Goal: Information Seeking & Learning: Learn about a topic

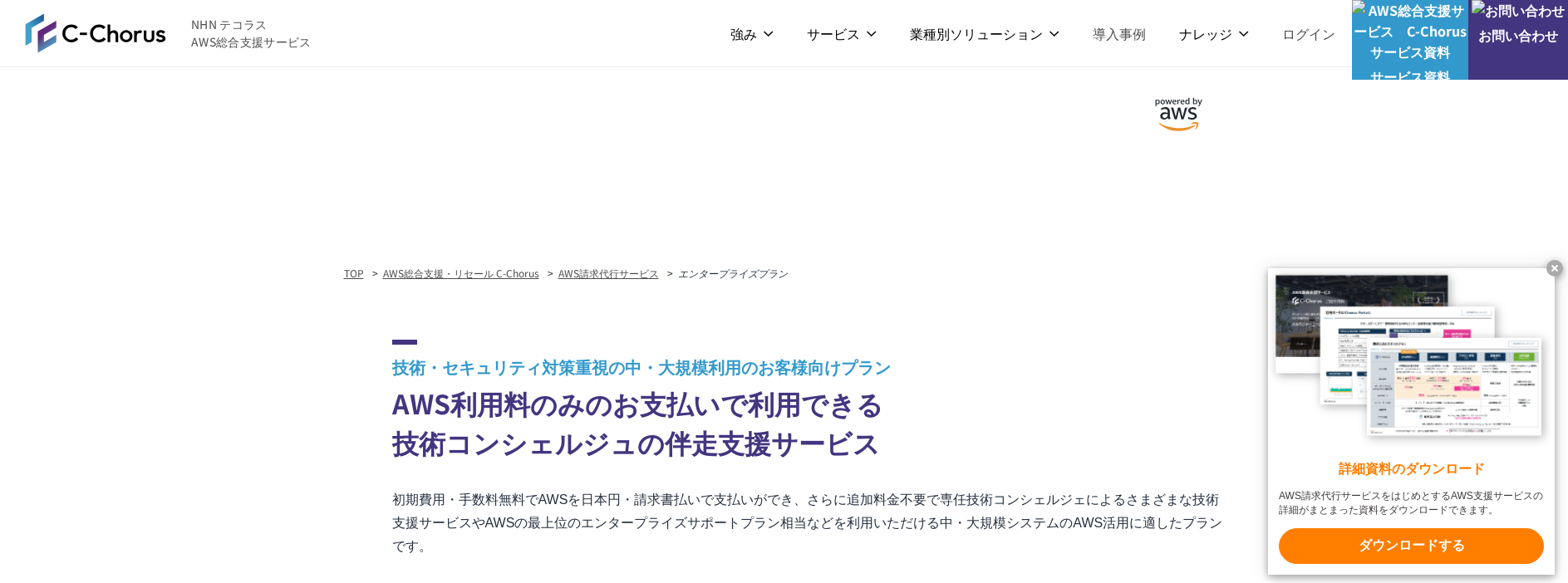
click at [1557, 265] on x-t at bounding box center [1555, 268] width 17 height 17
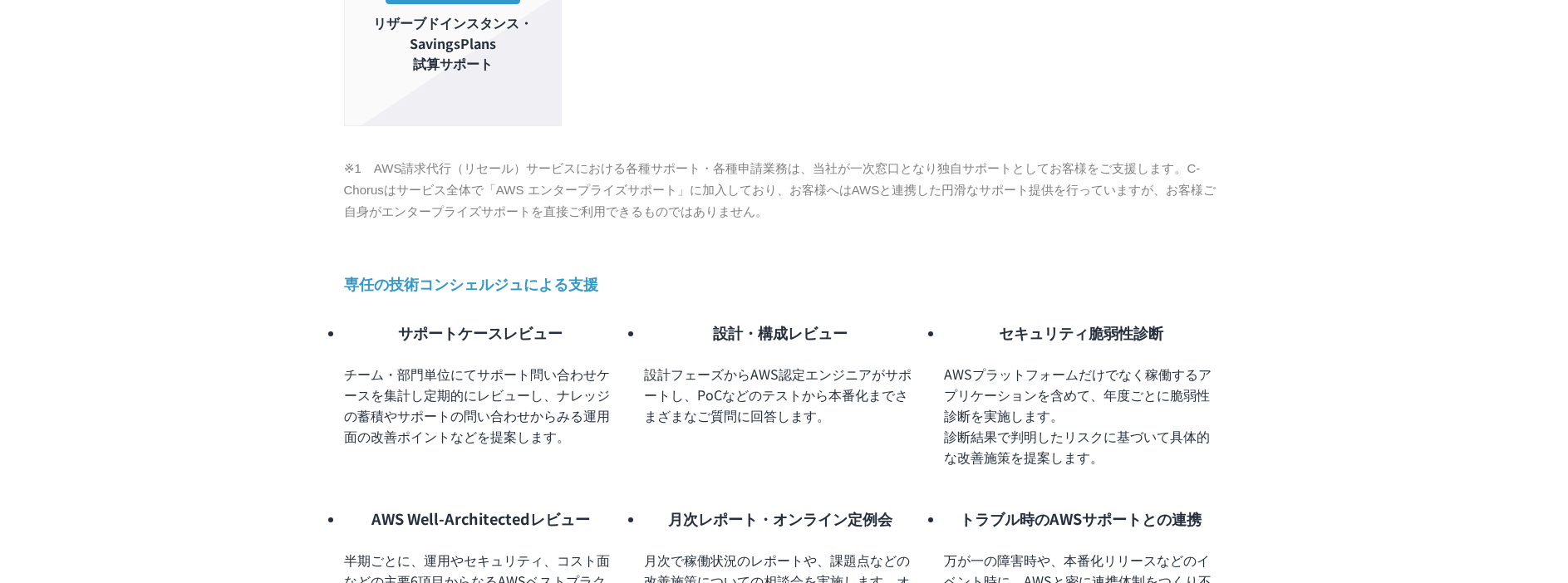
scroll to position [1329, 0]
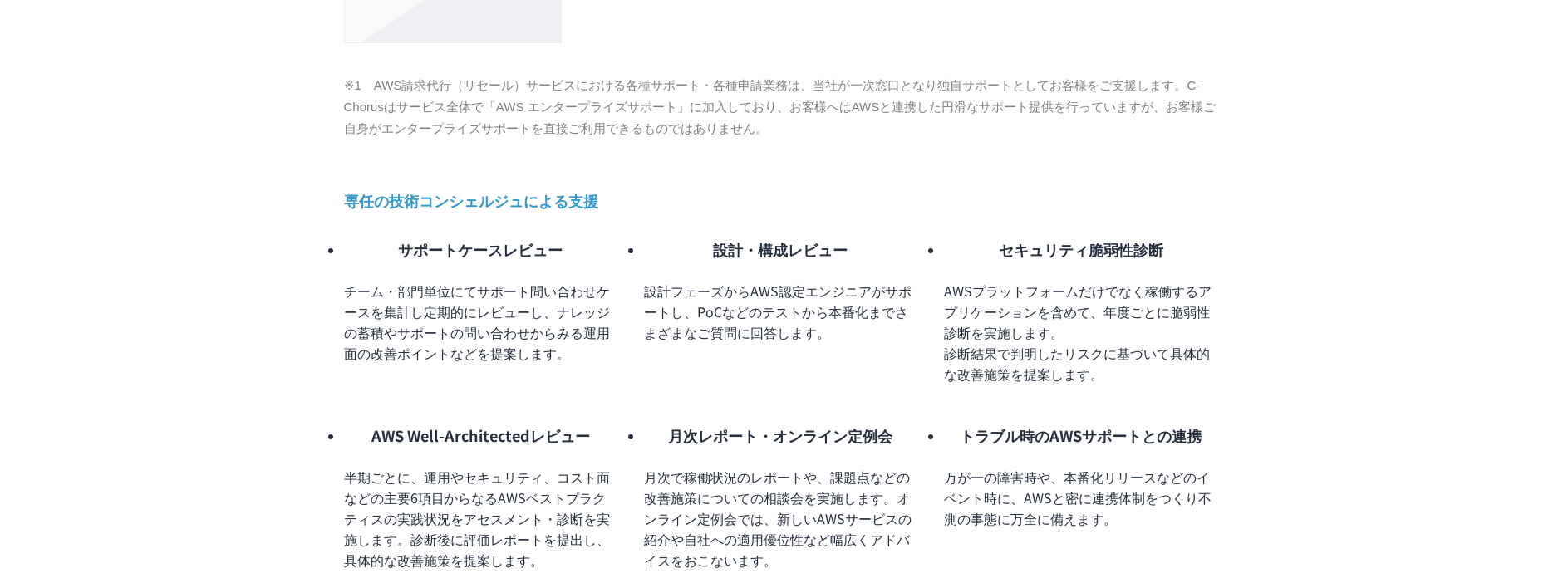
click at [142, 82] on div "TOP AWS総合支援・リセール C-Chorus AWS請求代行サービス エンタープライズプラン 技術・セキュリティ対策重視の中・大規模利用のお客様向けプラ…" at bounding box center [784, 427] width 1555 height 2990
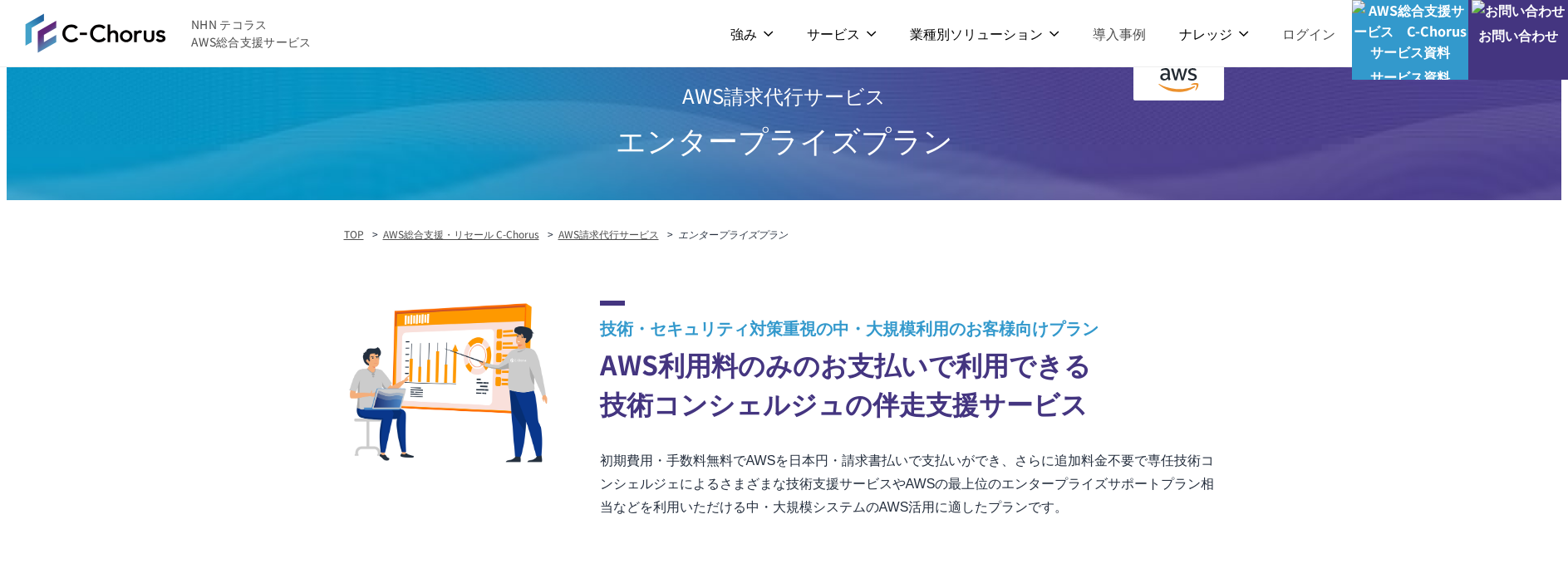
scroll to position [0, 0]
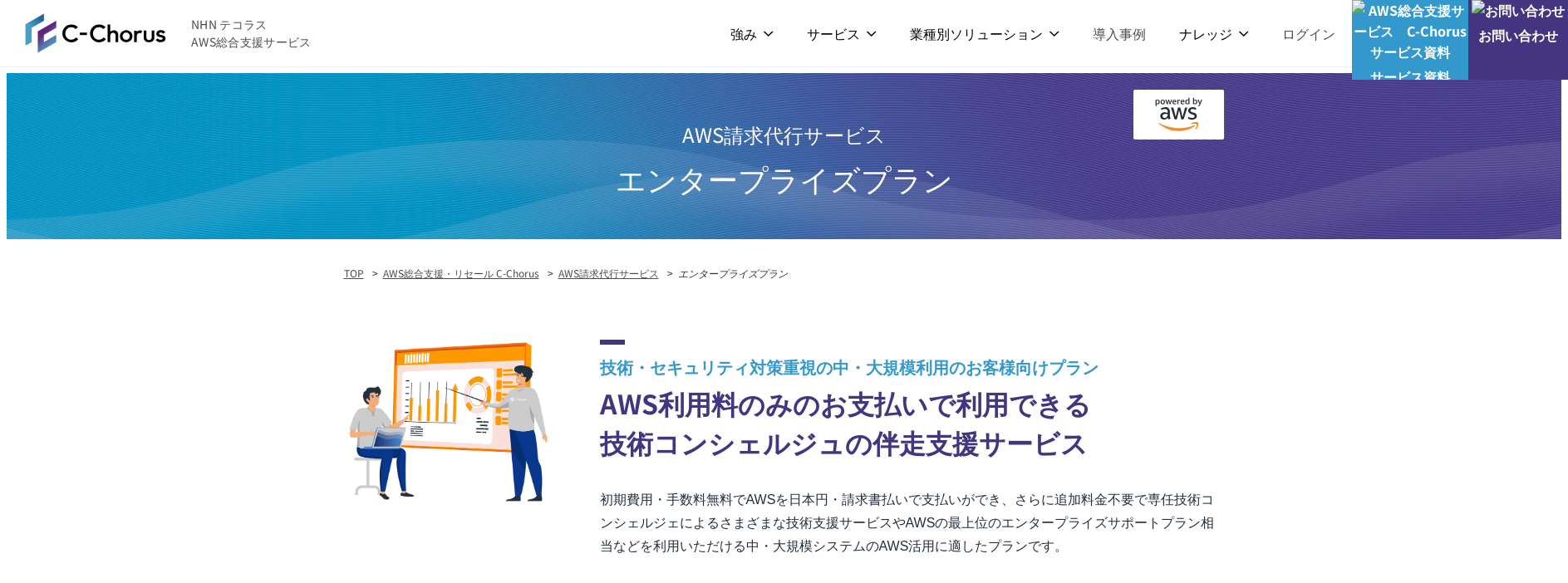
click at [661, 392] on h2 "技術・セキュリティ対策重視の中・大規模利用のお客様向けプラン AWS利用料のみのお支払いで利用できる 技術コンシェルジュの伴走支援サービス" at bounding box center [912, 400] width 625 height 122
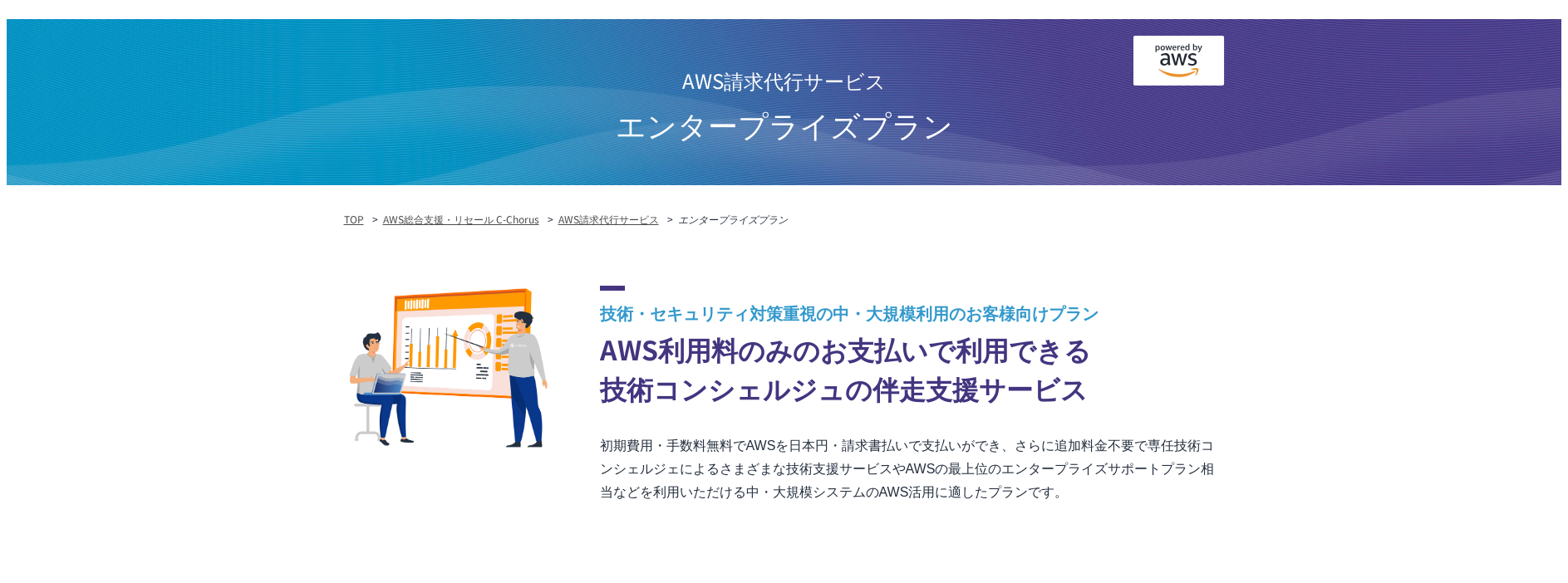
scroll to position [83, 0]
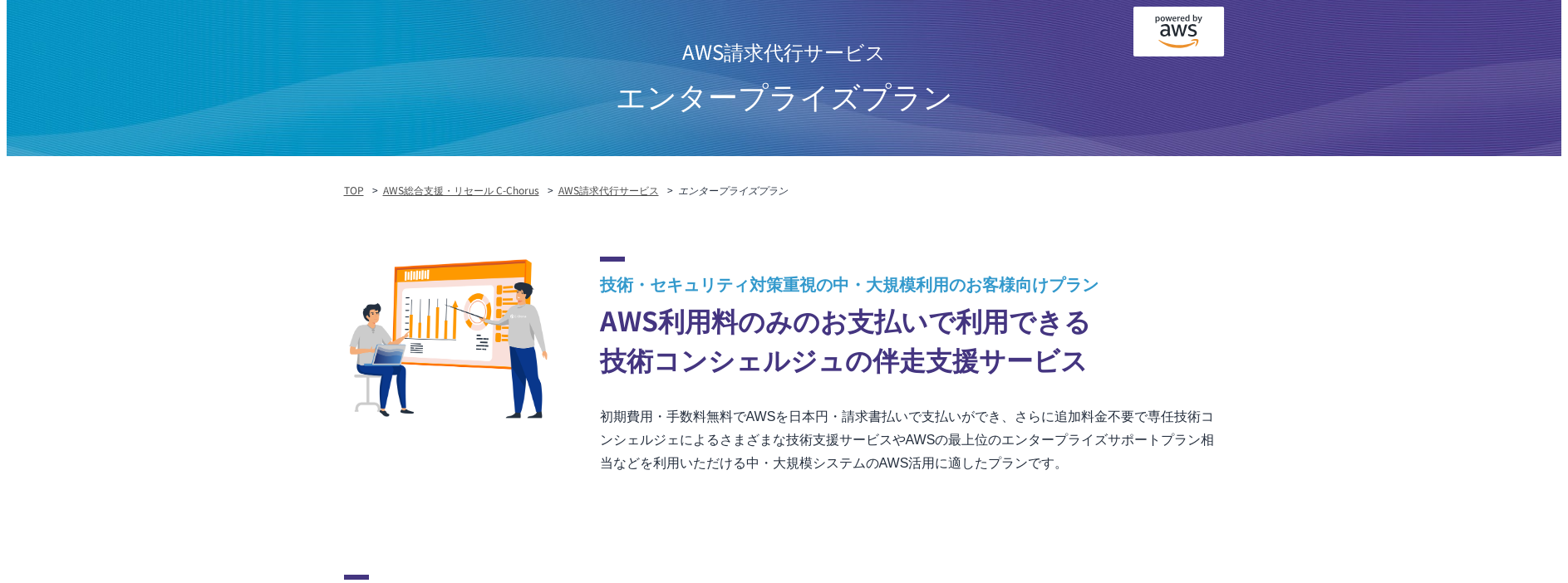
click at [445, 335] on img at bounding box center [448, 340] width 208 height 168
click at [1063, 454] on p "初期費用・手数料無料でAWSを日本円・請求書払いで支払いができ、さらに追加料金不要で専任技術コンシェルジェによるさまざまな技術支援サービスやAWSの最上位のエ…" at bounding box center [912, 440] width 625 height 69
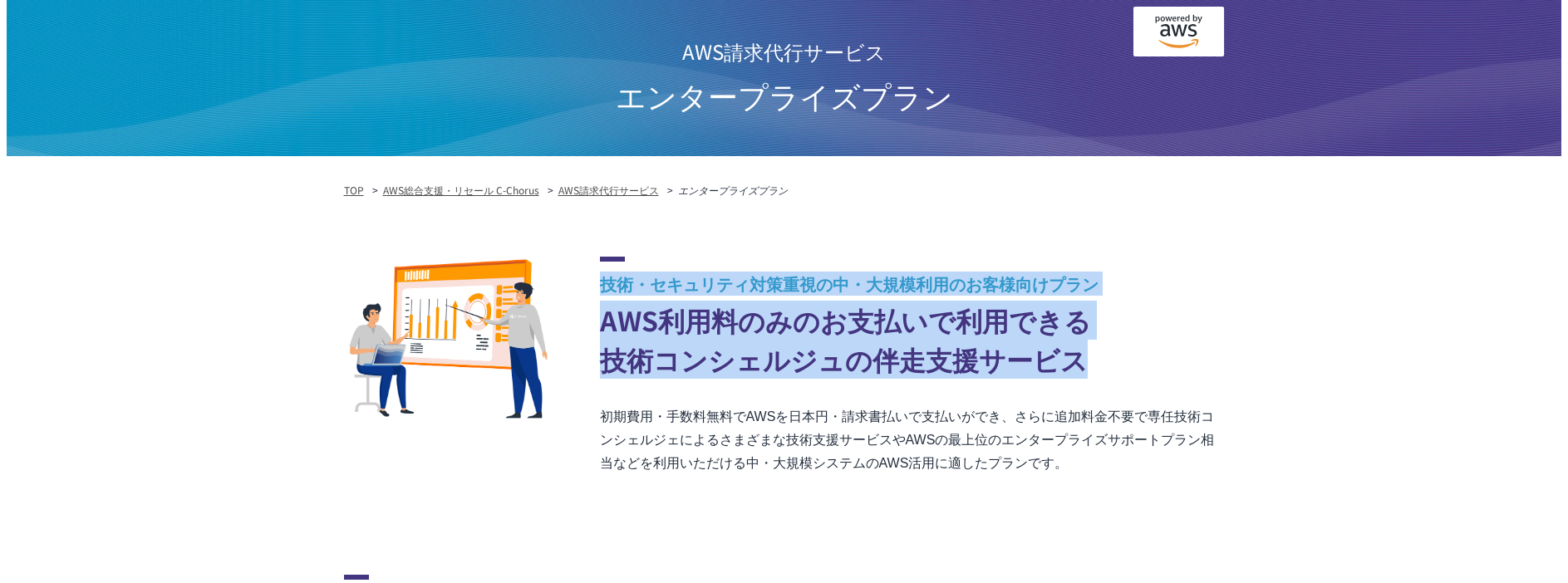
drag, startPoint x: 1080, startPoint y: 345, endPoint x: 620, endPoint y: 247, distance: 470.3
copy h2 "技術・セキュリティ対策重視の中・大規模利用のお客様向けプラン AWS利用料のみのお支払いで利用できる 技術コンシェルジュの伴走支援サービス"
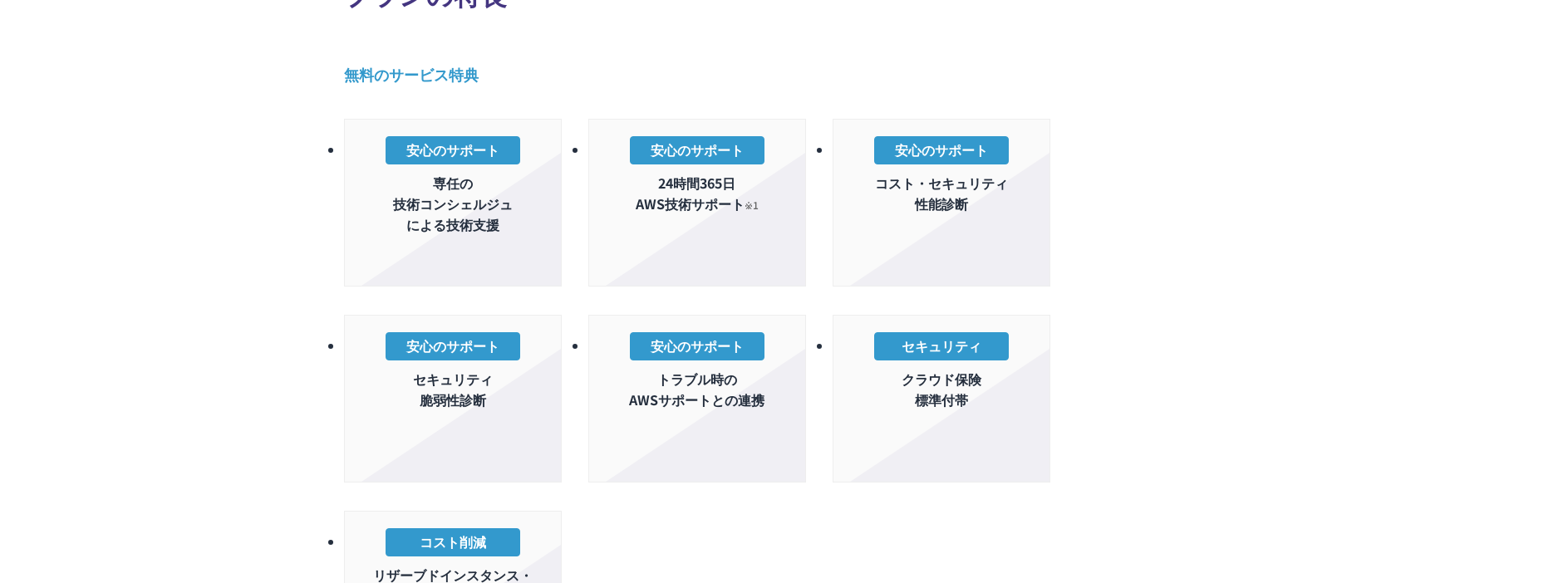
scroll to position [665, 0]
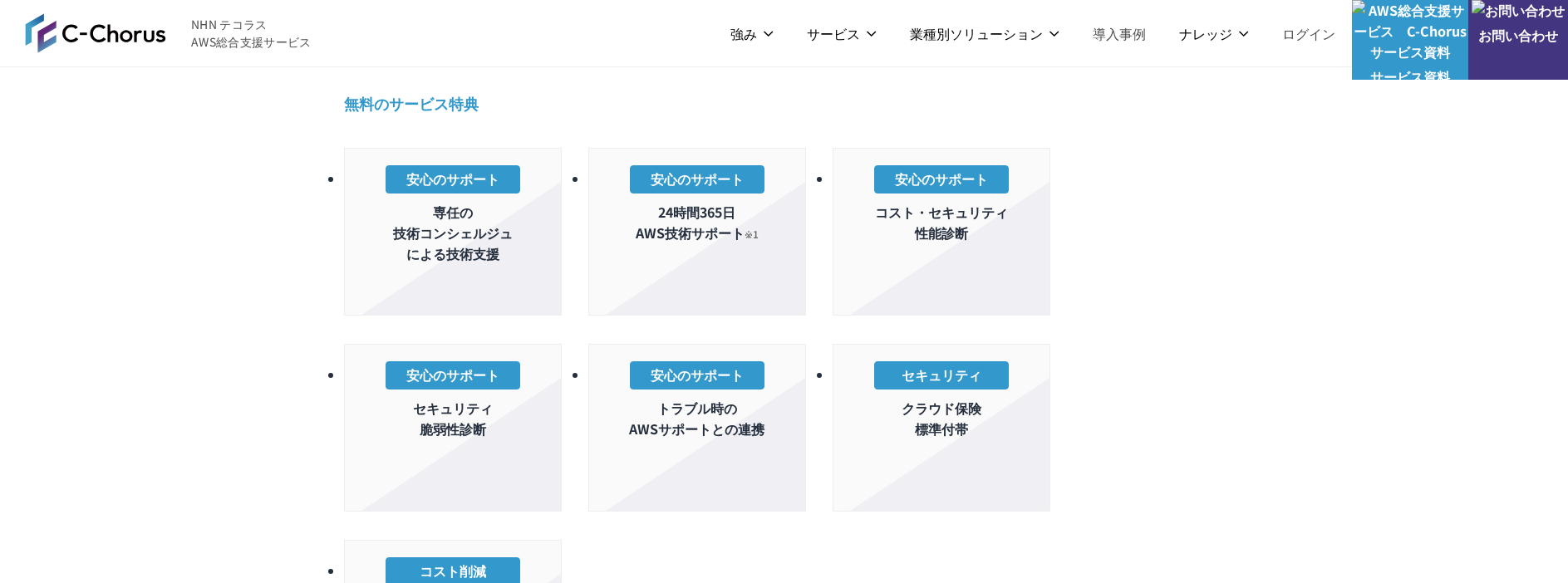
click at [393, 102] on h3 "無料のサービス特典" at bounding box center [784, 104] width 881 height 23
drag, startPoint x: 495, startPoint y: 204, endPoint x: 196, endPoint y: 328, distance: 323.7
drag, startPoint x: 914, startPoint y: 367, endPoint x: 837, endPoint y: 350, distance: 78.9
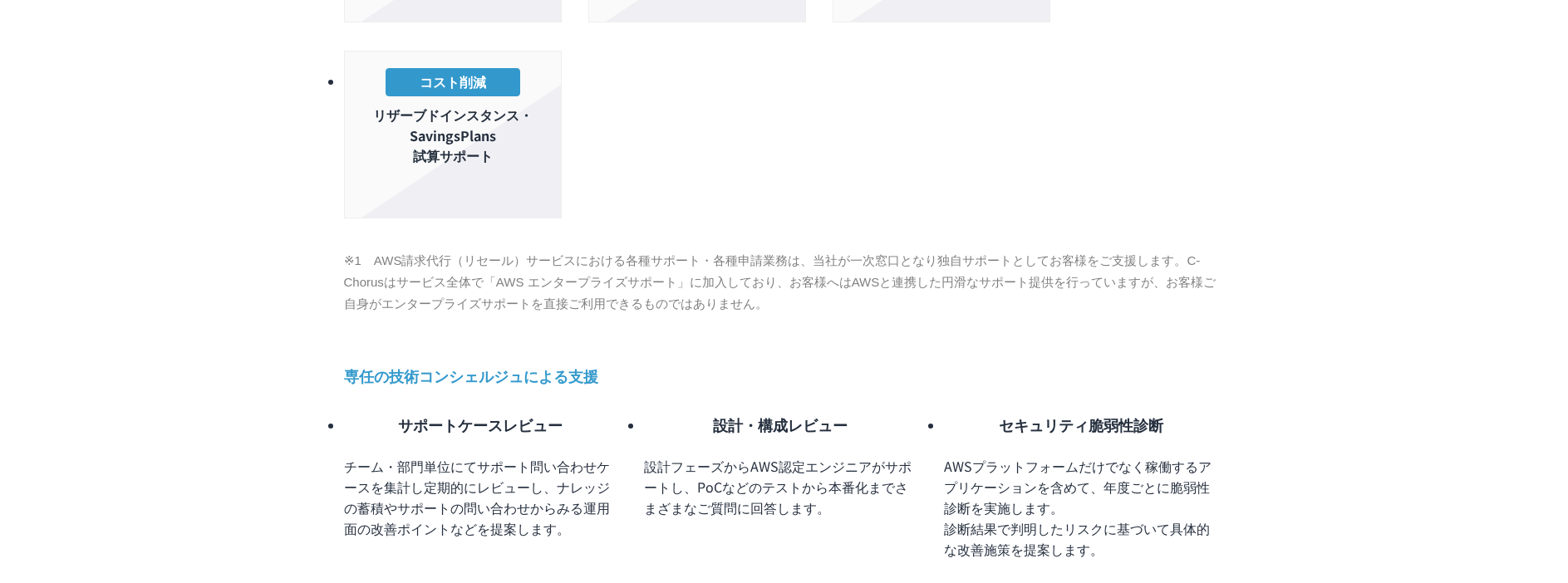
scroll to position [1162, 0]
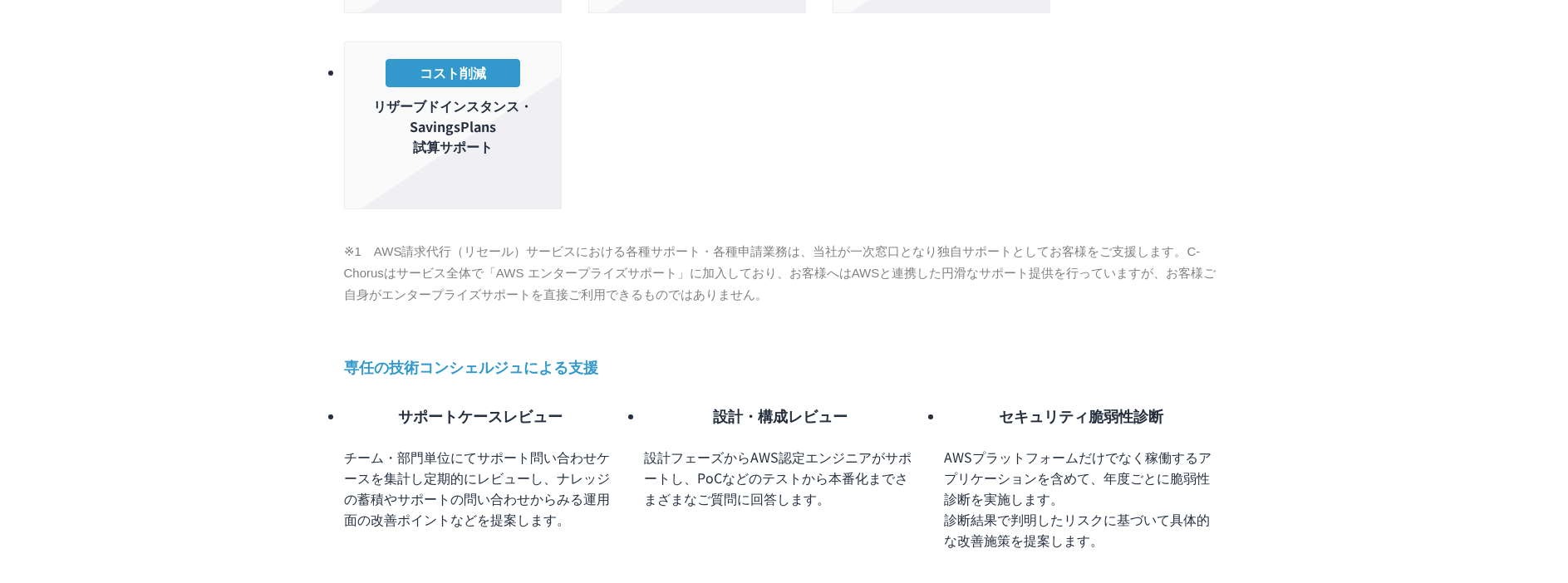
drag, startPoint x: 346, startPoint y: 90, endPoint x: 1135, endPoint y: 440, distance: 863.1
click at [1135, 440] on section "プランの特長 無料のサービス特典 安心のサポート 専任の 技術コンシェルジュ による技術支援 安心のサポート 24時間365日 AWS技術サポート ※1 安心…" at bounding box center [784, 181] width 881 height 1671
copy section "loremipsumdolorsi ametconsect adi・elitseddoeiusmodtemporincididun、utlaboreetdol…"
click at [196, 423] on div "TOP AWS総合支援・リセール C-Chorus AWS請求代行サービス エンタープライズプラン 技術・セキュリティ対策重視の中・大規模利用のお客様向けプラ…" at bounding box center [784, 594] width 1555 height 2990
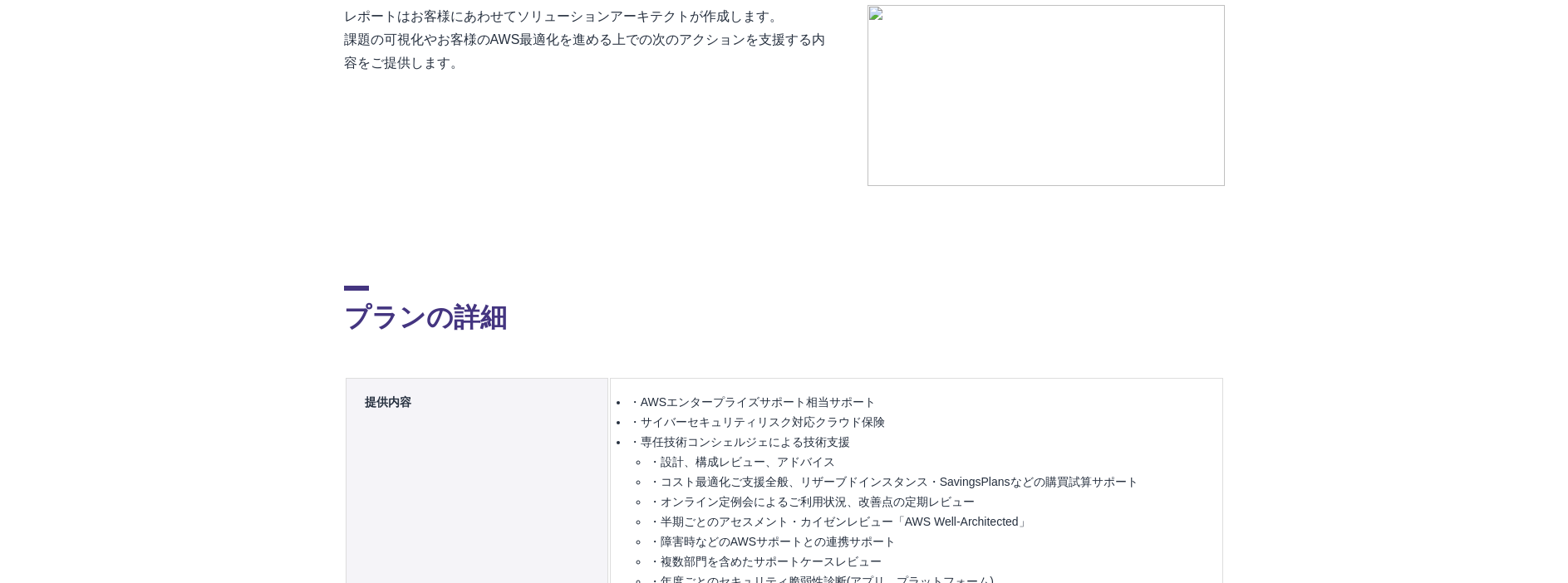
scroll to position [2076, 0]
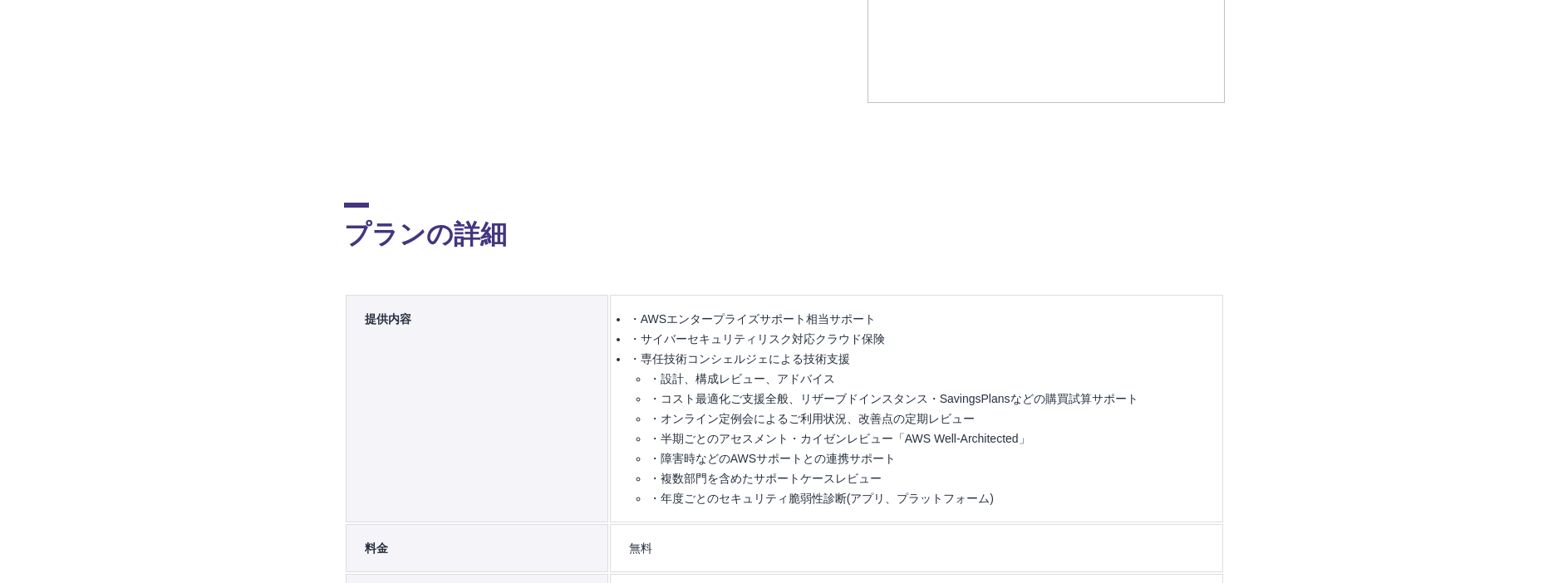
click at [358, 295] on th "提供内容" at bounding box center [477, 408] width 263 height 227
drag, startPoint x: 365, startPoint y: 85, endPoint x: 1125, endPoint y: 428, distance: 833.8
click at [1125, 428] on table "提供内容 ・AWSエンタープライズサポート相当サポート ・サイバーセキュリティリスク対応クラウド保険 ・専任技術コンシェルジェによる技術支援 ・設計、構成レビ…" at bounding box center [784, 488] width 881 height 391
copy table "lore ・IPSumdolorsitametcons ・adipiscingelitseddoei ・temporincididuntut ・la、etdo…"
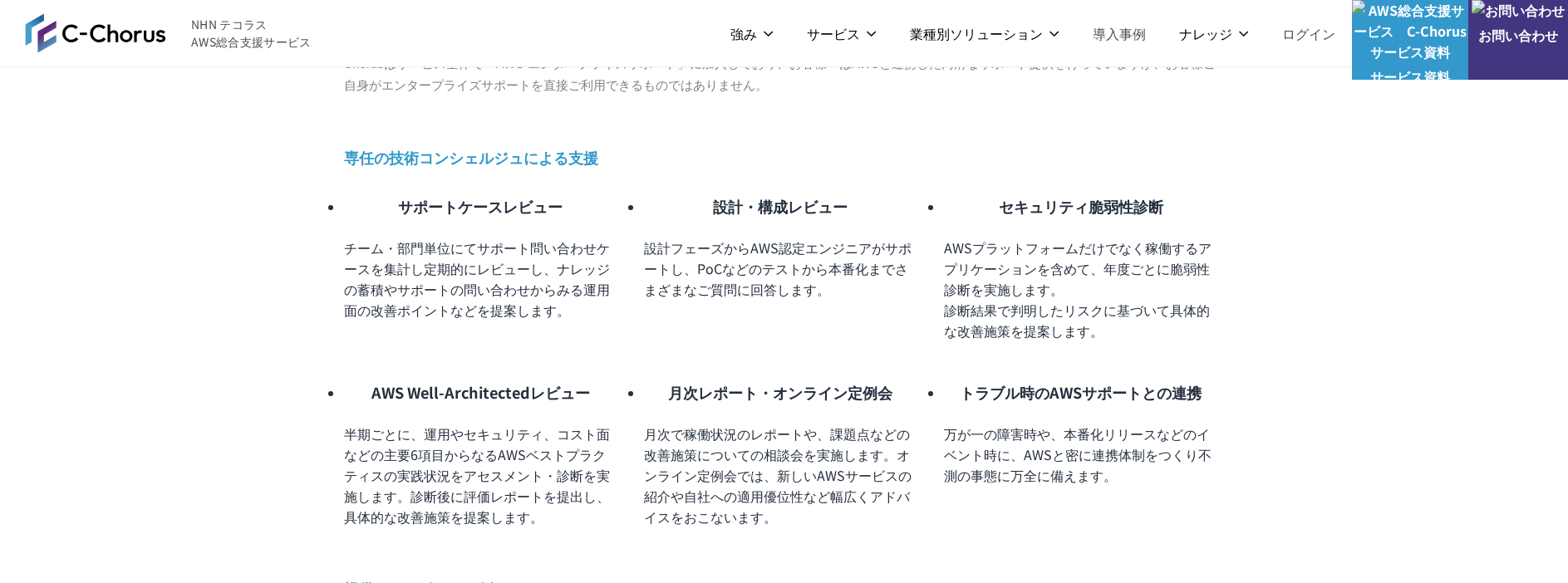
scroll to position [1412, 0]
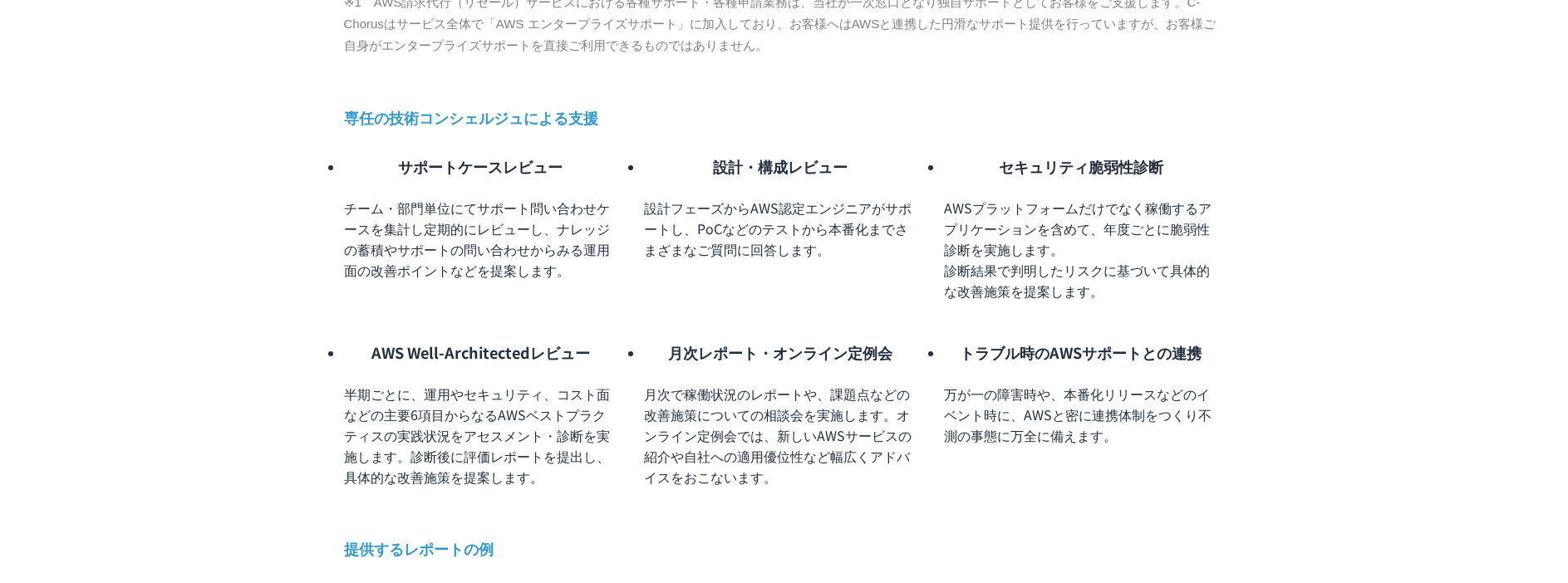
drag, startPoint x: 463, startPoint y: 356, endPoint x: 342, endPoint y: 257, distance: 156.3
click at [342, 257] on div "TOP AWS総合支援・リセール C-Chorus AWS請求代行サービス エンタープライズプラン 技術・セキュリティ対策重視の中・大規模利用のお客様向けプラ…" at bounding box center [784, 344] width 1555 height 2990
copy section "提供するレポートの例 レポートはお客様にあわせてソリューションアーキテクトが作成します。 課題の可視化やお客様のAWS最適化を進める上での次のアクションを支援…"
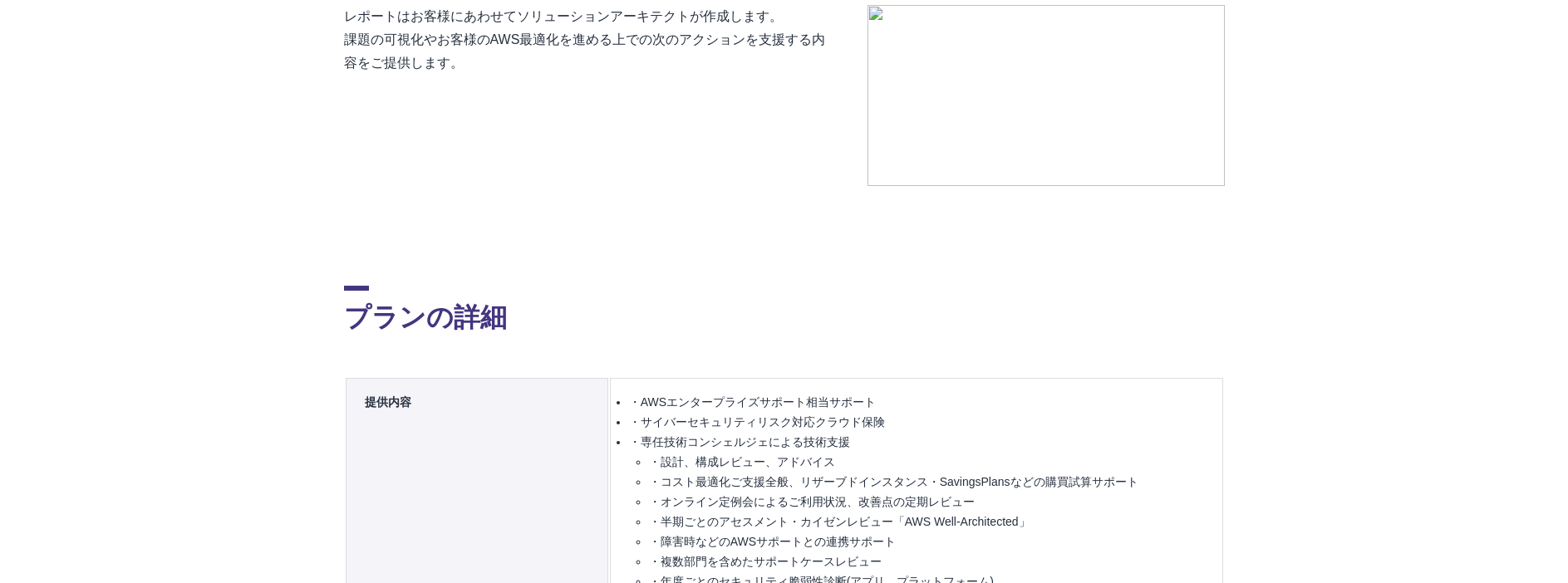
scroll to position [2076, 0]
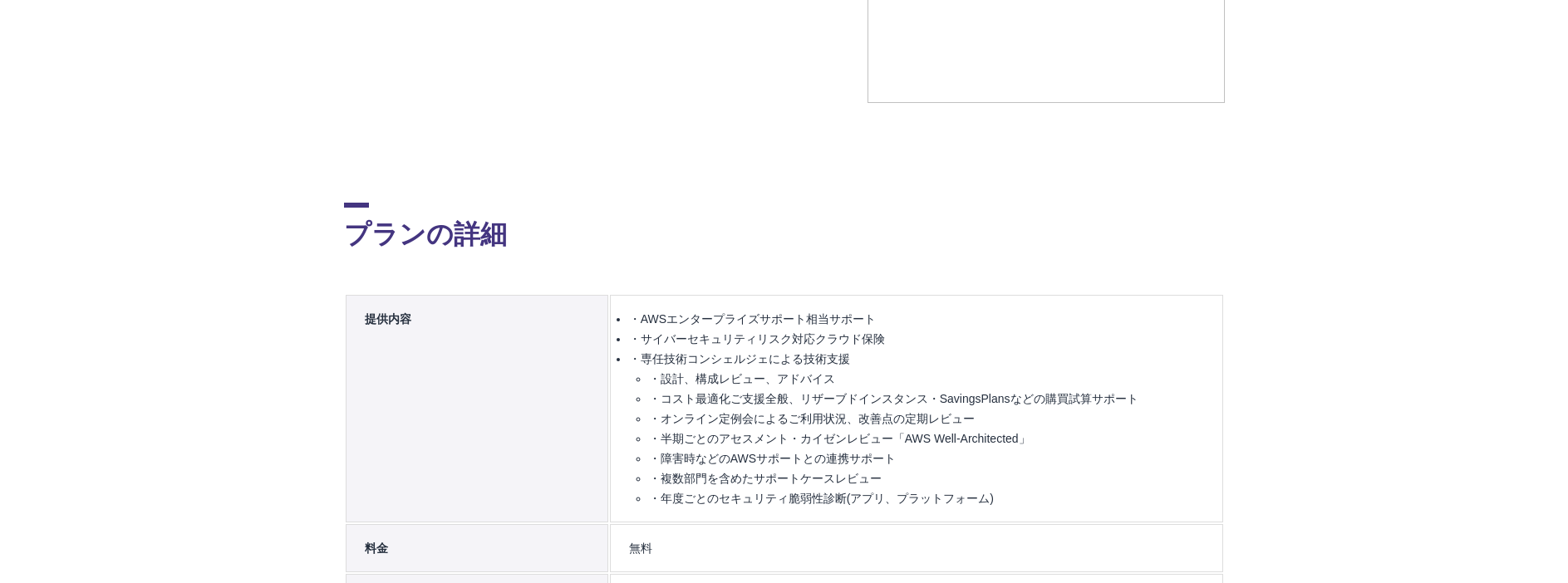
drag, startPoint x: 1044, startPoint y: 428, endPoint x: 628, endPoint y: 368, distance: 420.3
copy ul "・毎月のAWS利用料が300万円以上のお客様 ※ご利用開始から半年以内に上記規模に達する見込みのお客様 ・12ヶ月単位でのご契約 ※違約金などは一切なし、アカ…"
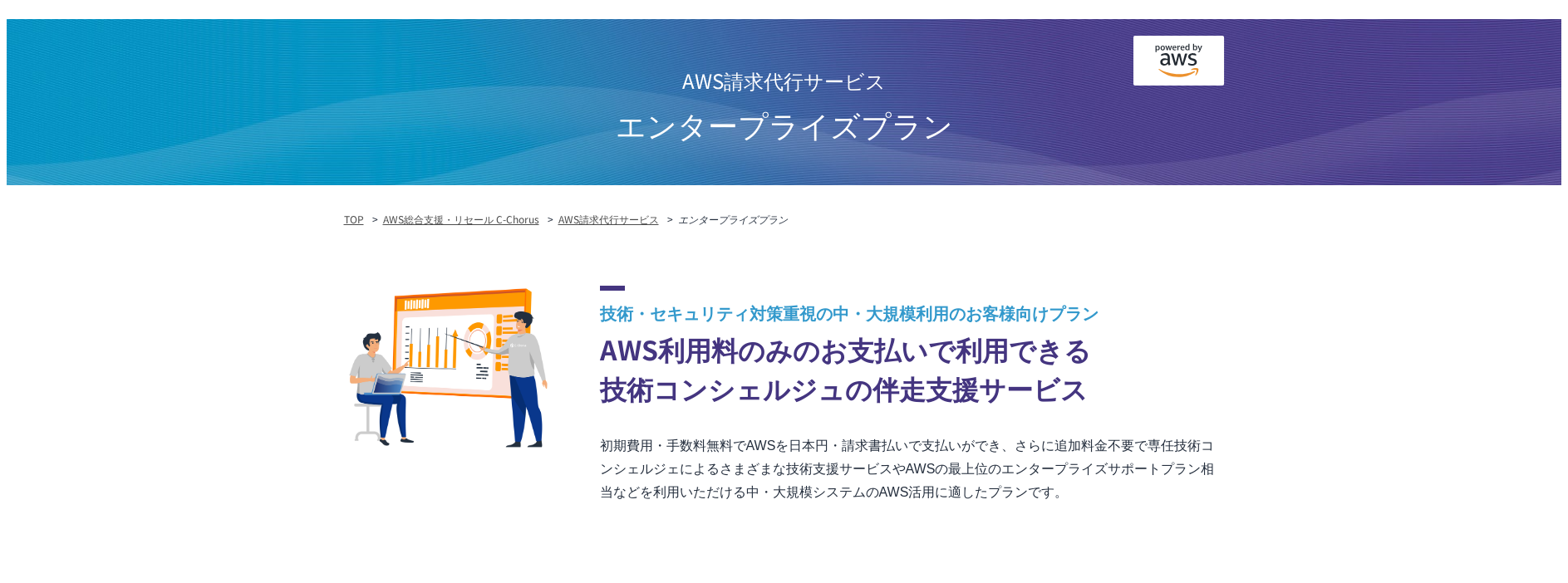
scroll to position [83, 0]
